Goal: Communication & Community: Answer question/provide support

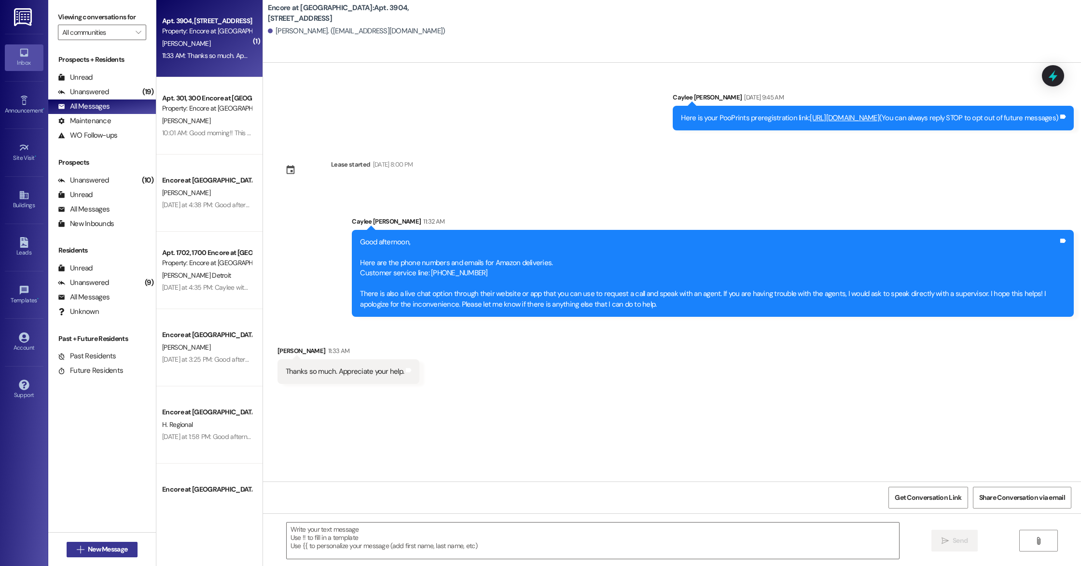
click at [106, 554] on span "New Message" at bounding box center [108, 549] width 40 height 10
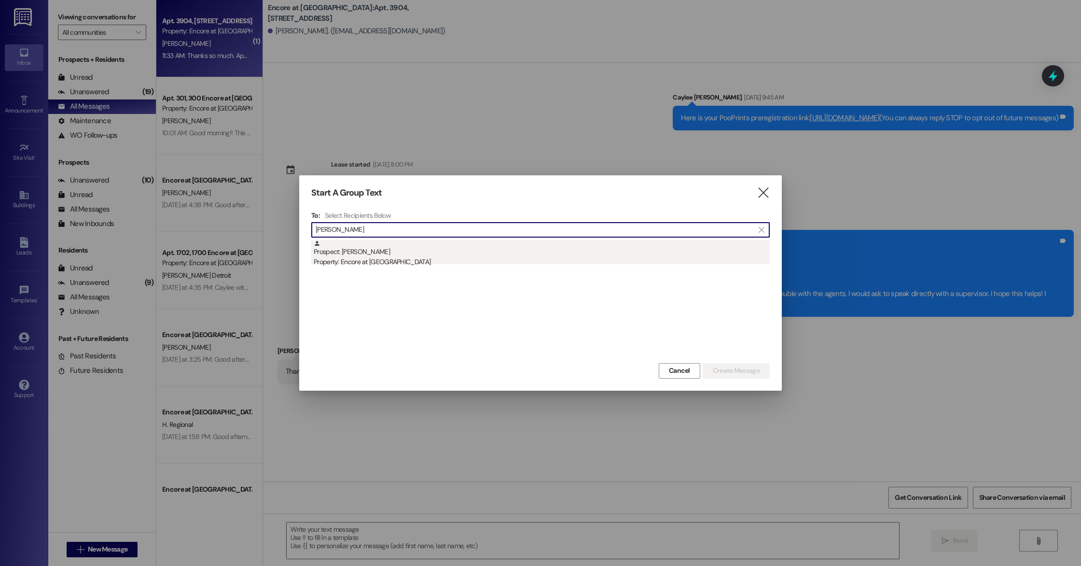
type input "[PERSON_NAME]"
click at [359, 254] on div "Prospect: [PERSON_NAME] Property: Encore at [GEOGRAPHIC_DATA]" at bounding box center [542, 254] width 456 height 28
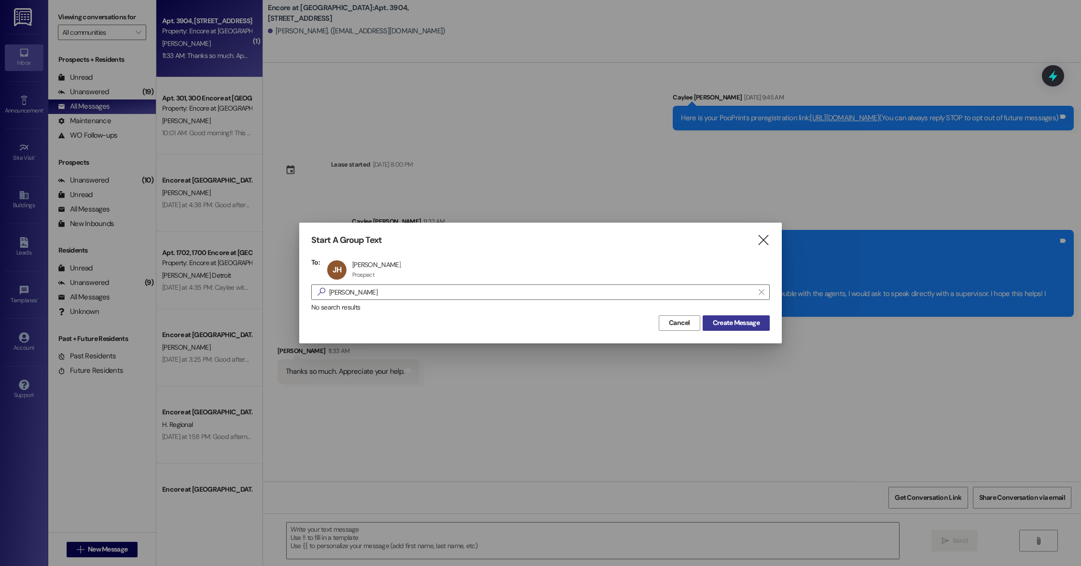
click at [743, 321] on span "Create Message" at bounding box center [736, 323] width 47 height 10
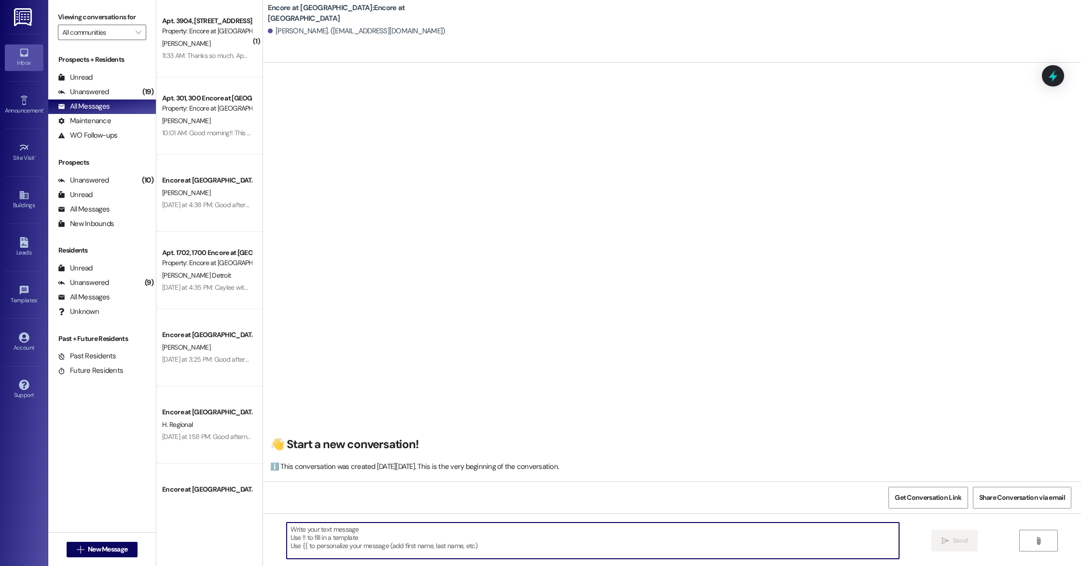
click at [404, 533] on textarea at bounding box center [593, 540] width 612 height 36
click at [456, 529] on textarea "Good afternoon, this is [PERSON_NAME] with Encore! Here are a few availible uni…" at bounding box center [593, 540] width 612 height 36
click at [673, 531] on textarea "Good afternoon, this is [PERSON_NAME] with Encore! Here are a few available uni…" at bounding box center [593, 540] width 612 height 36
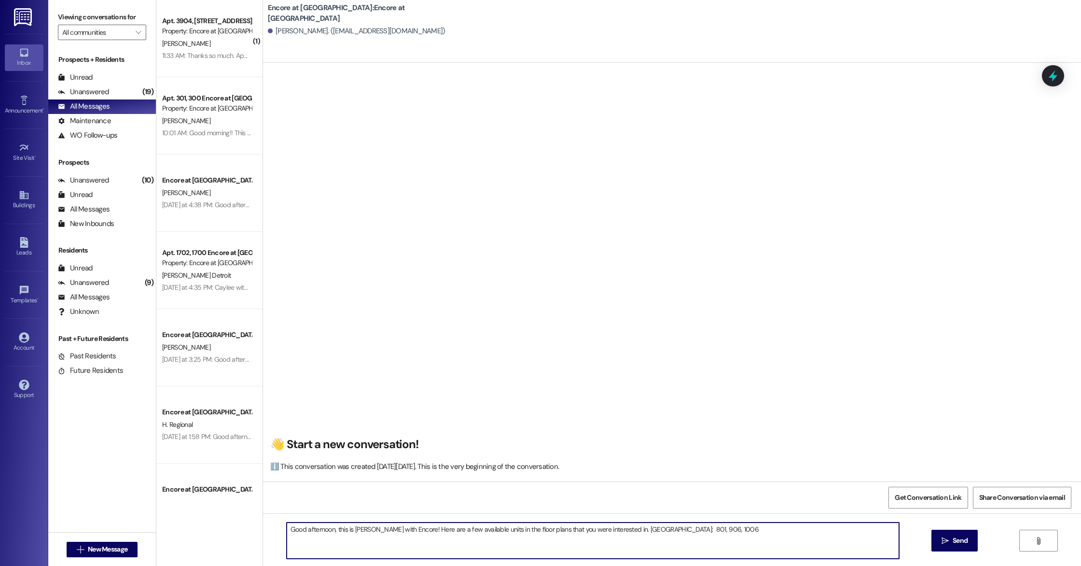
drag, startPoint x: 695, startPoint y: 534, endPoint x: 281, endPoint y: 525, distance: 414.2
click at [287, 525] on textarea "Good afternoon, this is [PERSON_NAME] with Encore! Here are a few available uni…" at bounding box center [593, 540] width 612 height 36
type textarea "Good afternoon, this is [PERSON_NAME] with Encore! Here are a few available uni…"
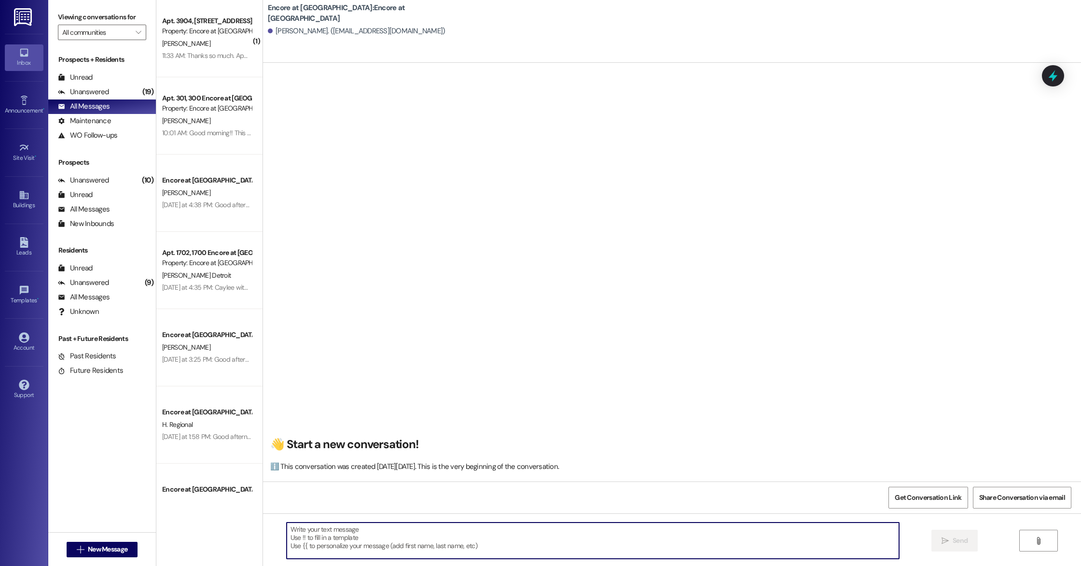
click at [360, 545] on textarea at bounding box center [593, 540] width 612 height 36
paste textarea "Good afternoon, this is [PERSON_NAME] with Encore! Here are a few available uni…"
type textarea "Good afternoon, this is [PERSON_NAME] with Encore! Here are a few available uni…"
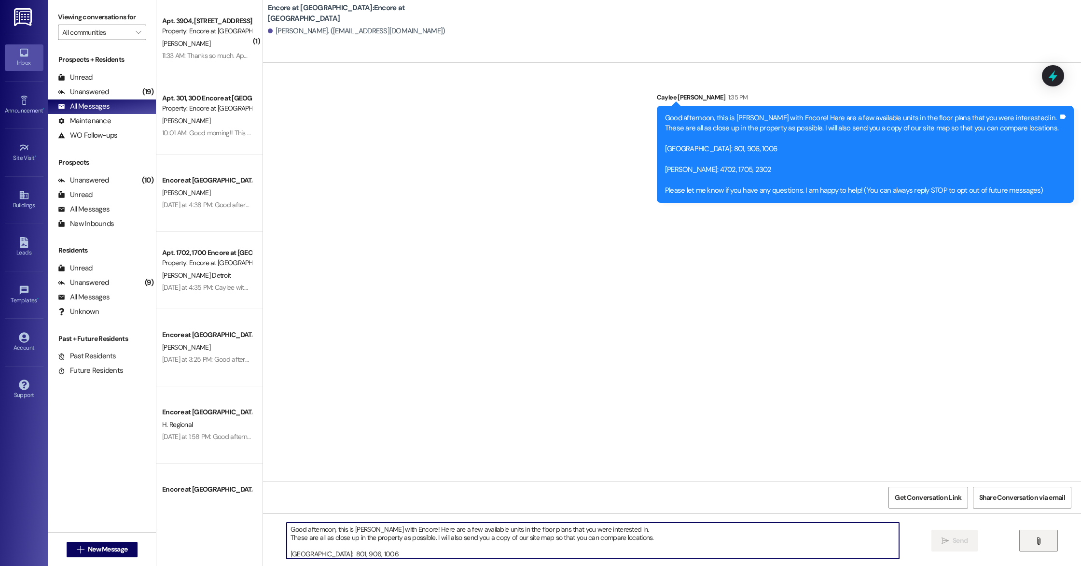
click at [1033, 538] on span "" at bounding box center [1038, 541] width 11 height 8
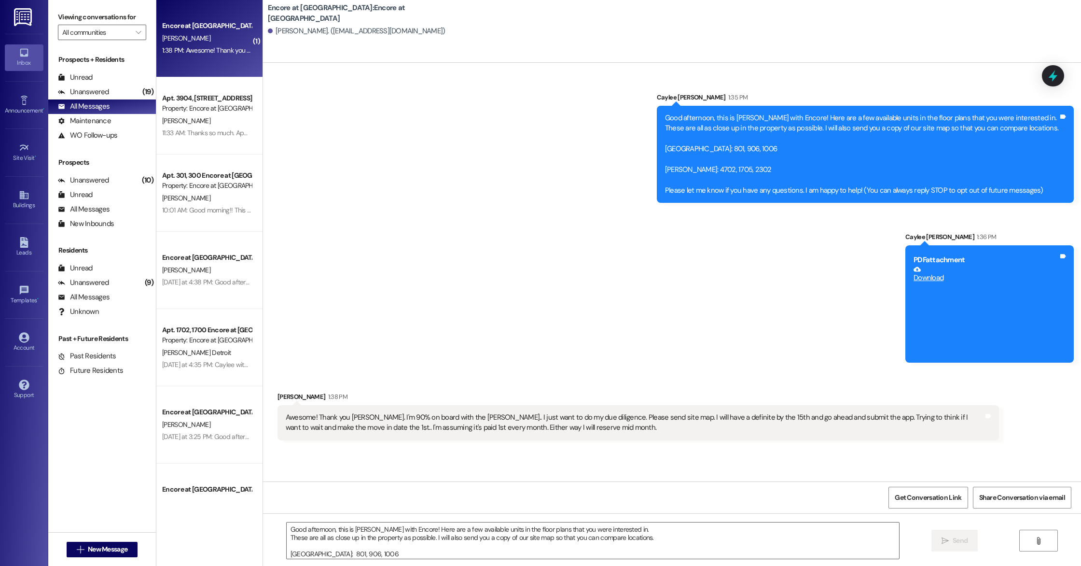
click at [643, 328] on div "Sent via SMS Caylee [PERSON_NAME] 1:35 PM Good afternoon, this is Caylee with E…" at bounding box center [672, 219] width 818 height 299
click at [770, 266] on div "Sent via SMS Caylee [PERSON_NAME] 1:35 PM Good afternoon, this is Caylee with E…" at bounding box center [672, 219] width 818 height 299
click at [1064, 256] on icon at bounding box center [1063, 256] width 6 height 4
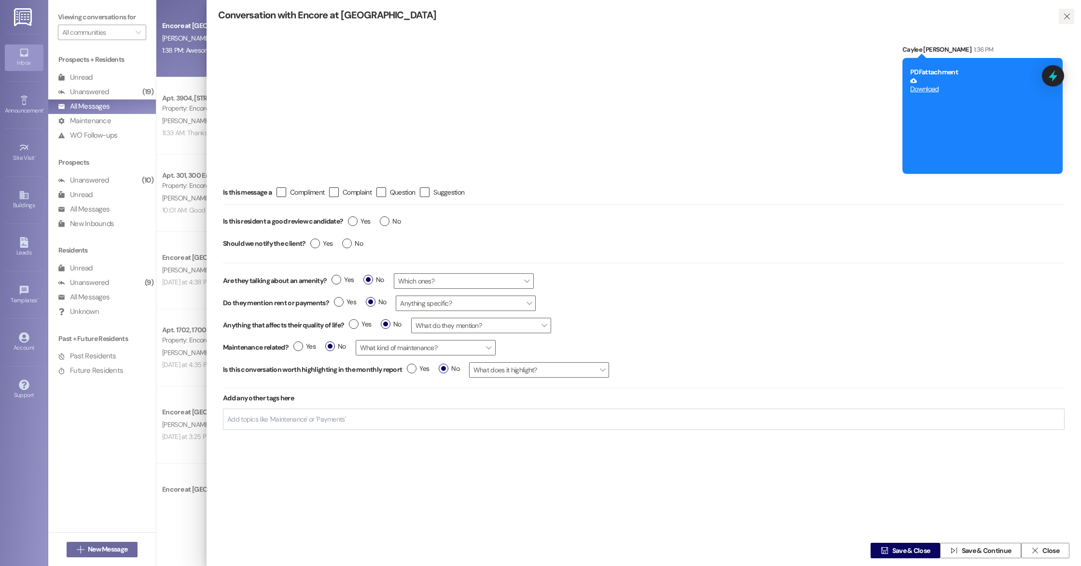
click at [1061, 17] on span "" at bounding box center [1066, 16] width 11 height 15
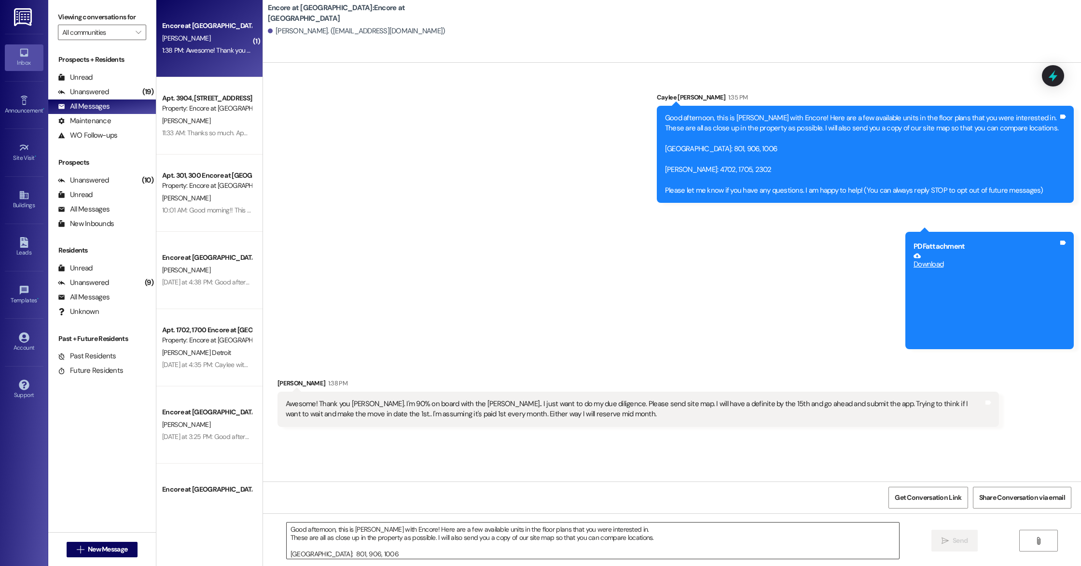
click at [674, 537] on textarea "Good afternoon, this is [PERSON_NAME] with Encore! Here are a few available uni…" at bounding box center [593, 540] width 612 height 36
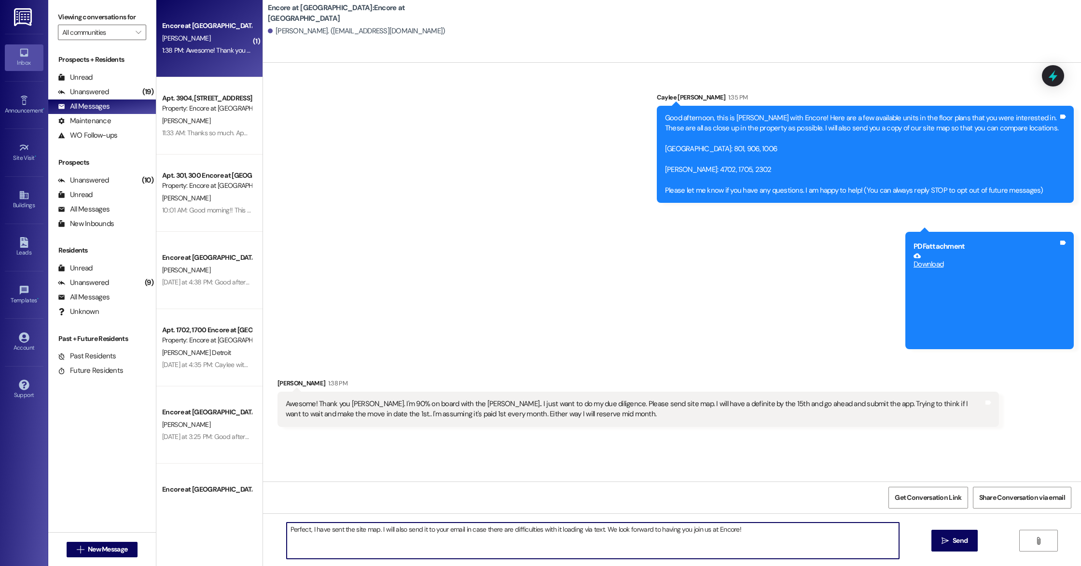
click at [600, 530] on textarea "Perfect, I have sent the site map. I will also send it to your email in case th…" at bounding box center [593, 540] width 612 height 36
click at [303, 537] on textarea "Perfect, I have sent the site map. I will also send it to your email in case th…" at bounding box center [593, 540] width 612 height 36
click at [534, 538] on textarea "Perfect, I have sent the site map. I will also send it to your email in case th…" at bounding box center [593, 540] width 612 height 36
drag, startPoint x: 389, startPoint y: 536, endPoint x: 412, endPoint y: 533, distance: 22.5
click at [389, 536] on textarea "Perfect, I have sent the site map. I will also send it to your email in case th…" at bounding box center [593, 540] width 612 height 36
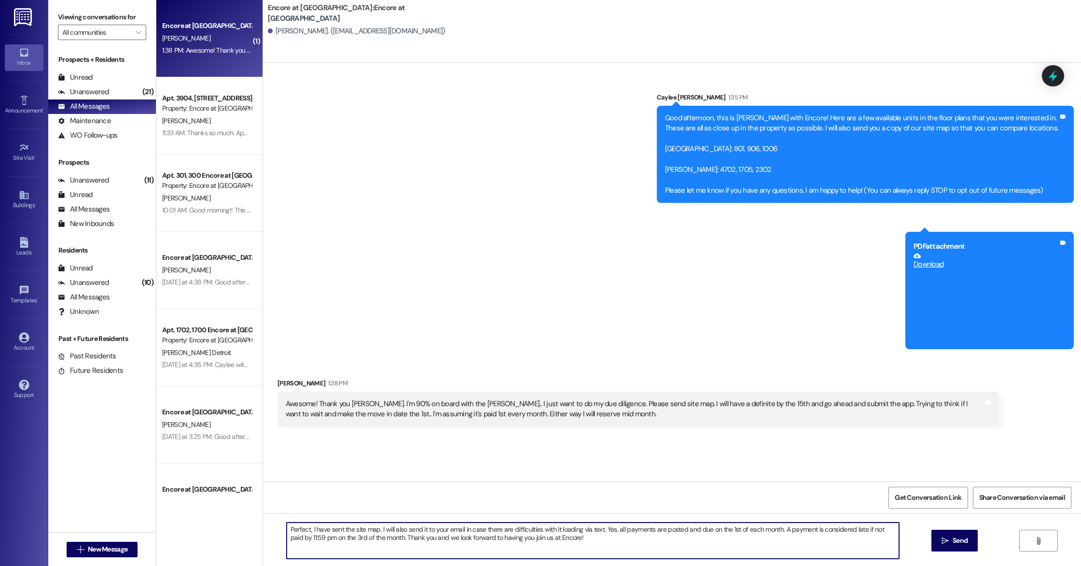
click at [573, 542] on textarea "Perfect, I have sent the site map. I will also send it to your email in case th…" at bounding box center [593, 540] width 612 height 36
type textarea "Perfect, I have sent the site map. I will also send it to your email in case th…"
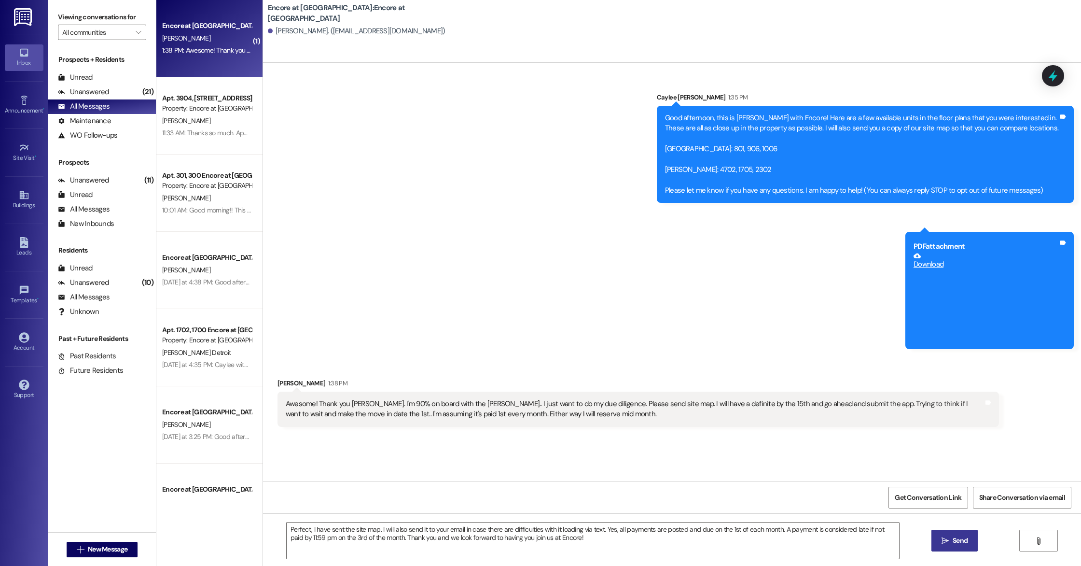
click at [942, 541] on icon "" at bounding box center [945, 541] width 7 height 8
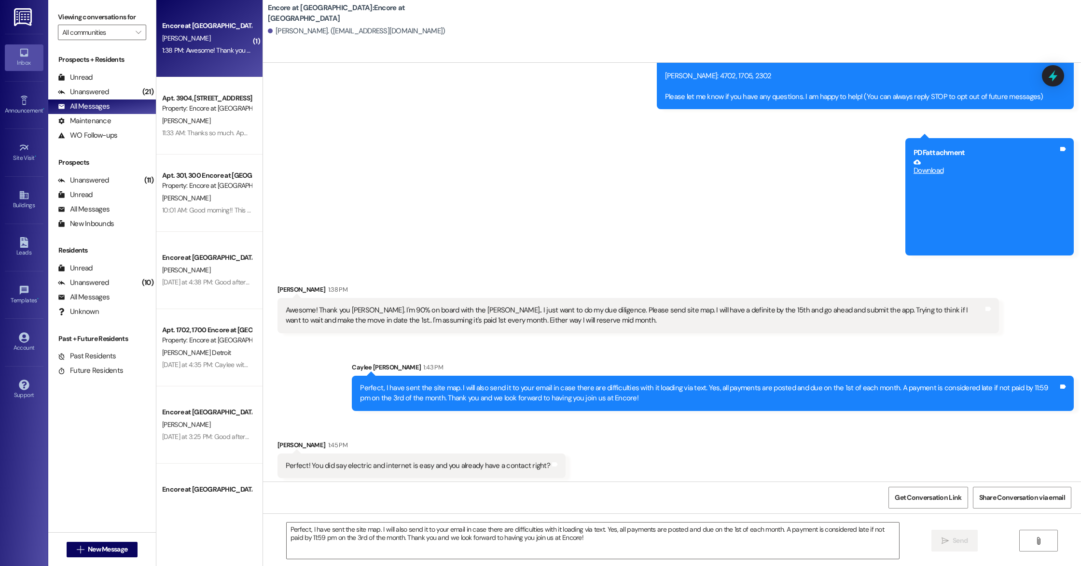
scroll to position [97, 0]
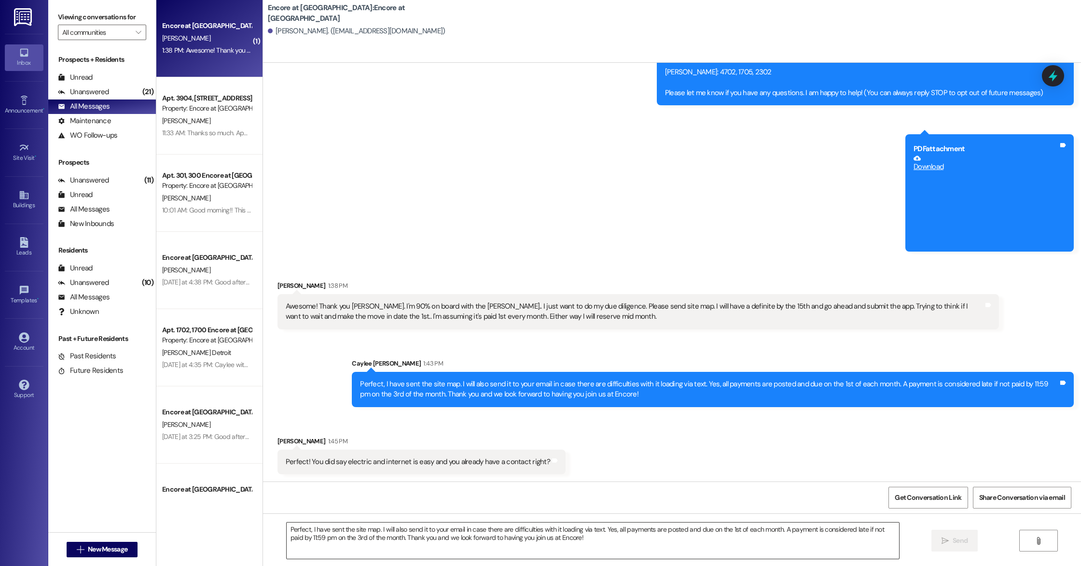
click at [424, 538] on textarea "Perfect, I have sent the site map. I will also send it to your email in case th…" at bounding box center [593, 540] width 612 height 36
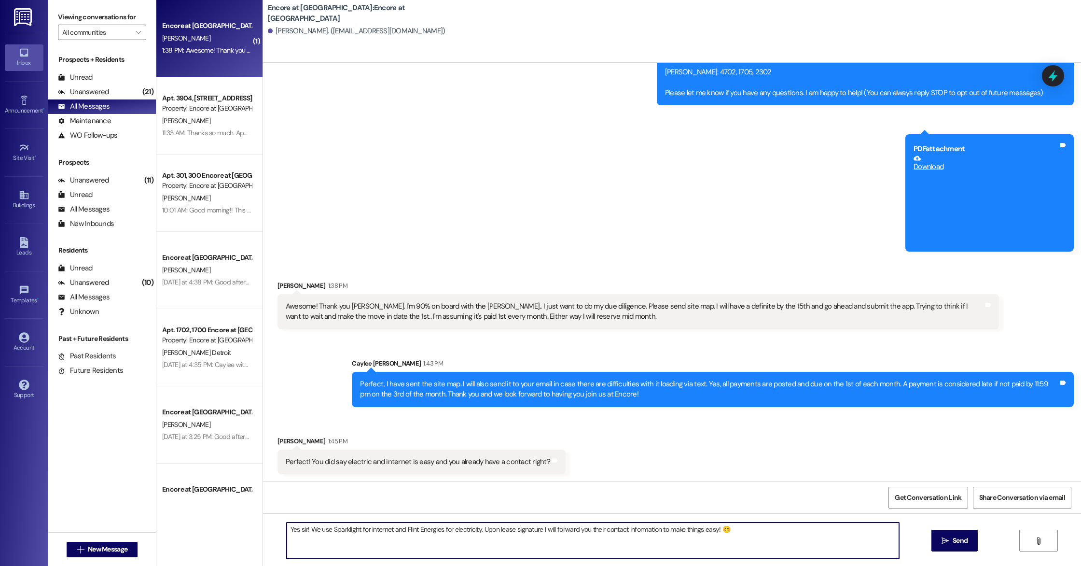
click at [385, 532] on textarea "Yes sir! We use Sparklight for internet and Flint Energies for electricity. Upo…" at bounding box center [593, 540] width 612 height 36
click at [760, 536] on textarea "Yes sir! We use Sparklight for internet/cable and Flint Energies for electricit…" at bounding box center [593, 540] width 612 height 36
type textarea "Yes sir! We use Sparklight for internet/cable and Flint Energies for electricit…"
click at [950, 545] on button " Send" at bounding box center [954, 540] width 47 height 22
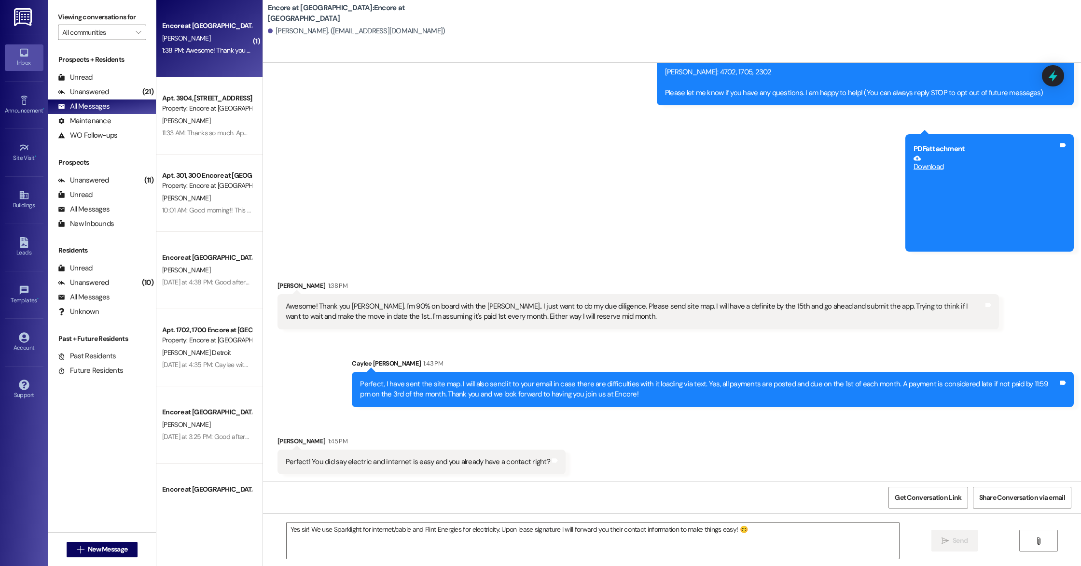
scroll to position [165, 0]
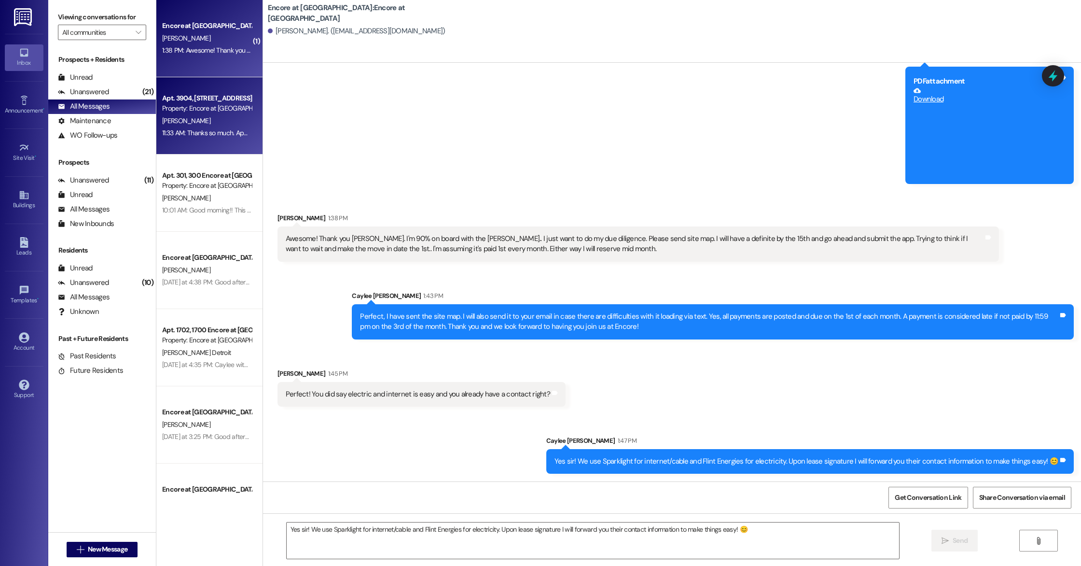
click at [207, 103] on div "Property: Encore at [GEOGRAPHIC_DATA]" at bounding box center [206, 108] width 89 height 10
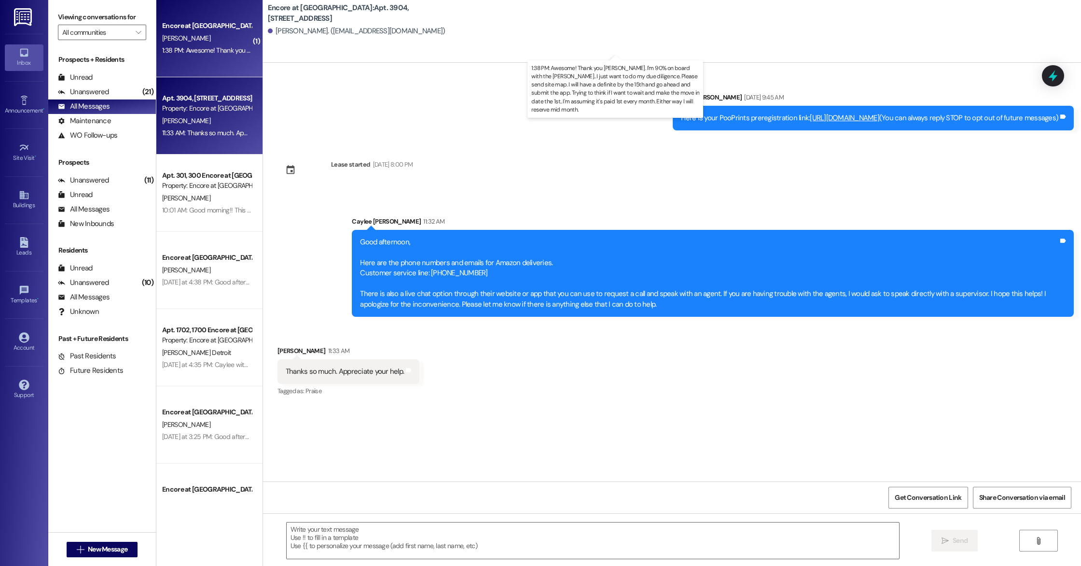
click at [220, 48] on div "1:38 PM: Awesome! Thank you [PERSON_NAME]. I'm 90% on board with the [PERSON_NA…" at bounding box center [660, 50] width 996 height 9
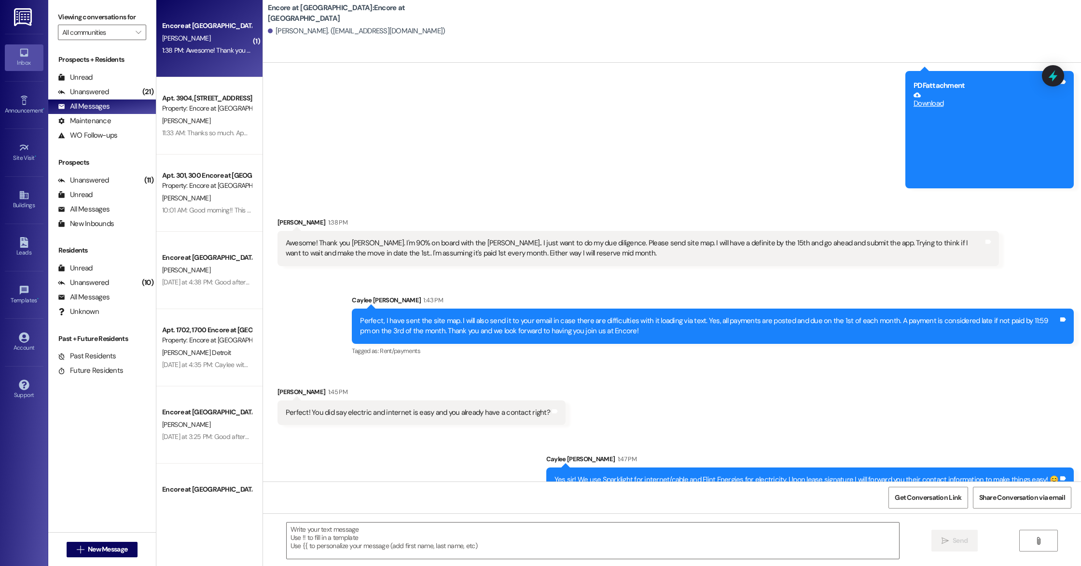
scroll to position [194, 0]
